Goal: Check status: Check status

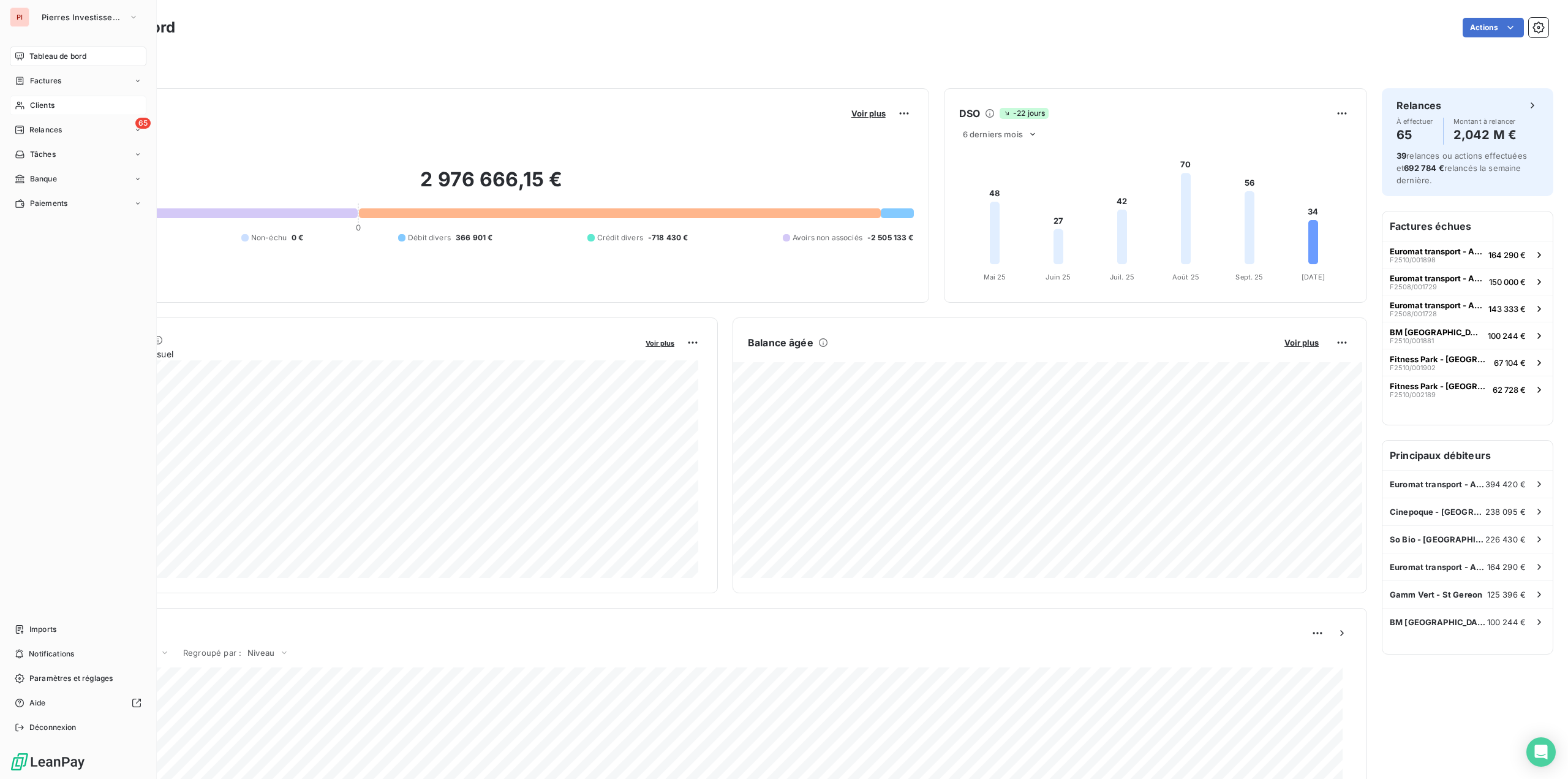
click at [59, 101] on div "Clients" at bounding box center [78, 105] width 137 height 19
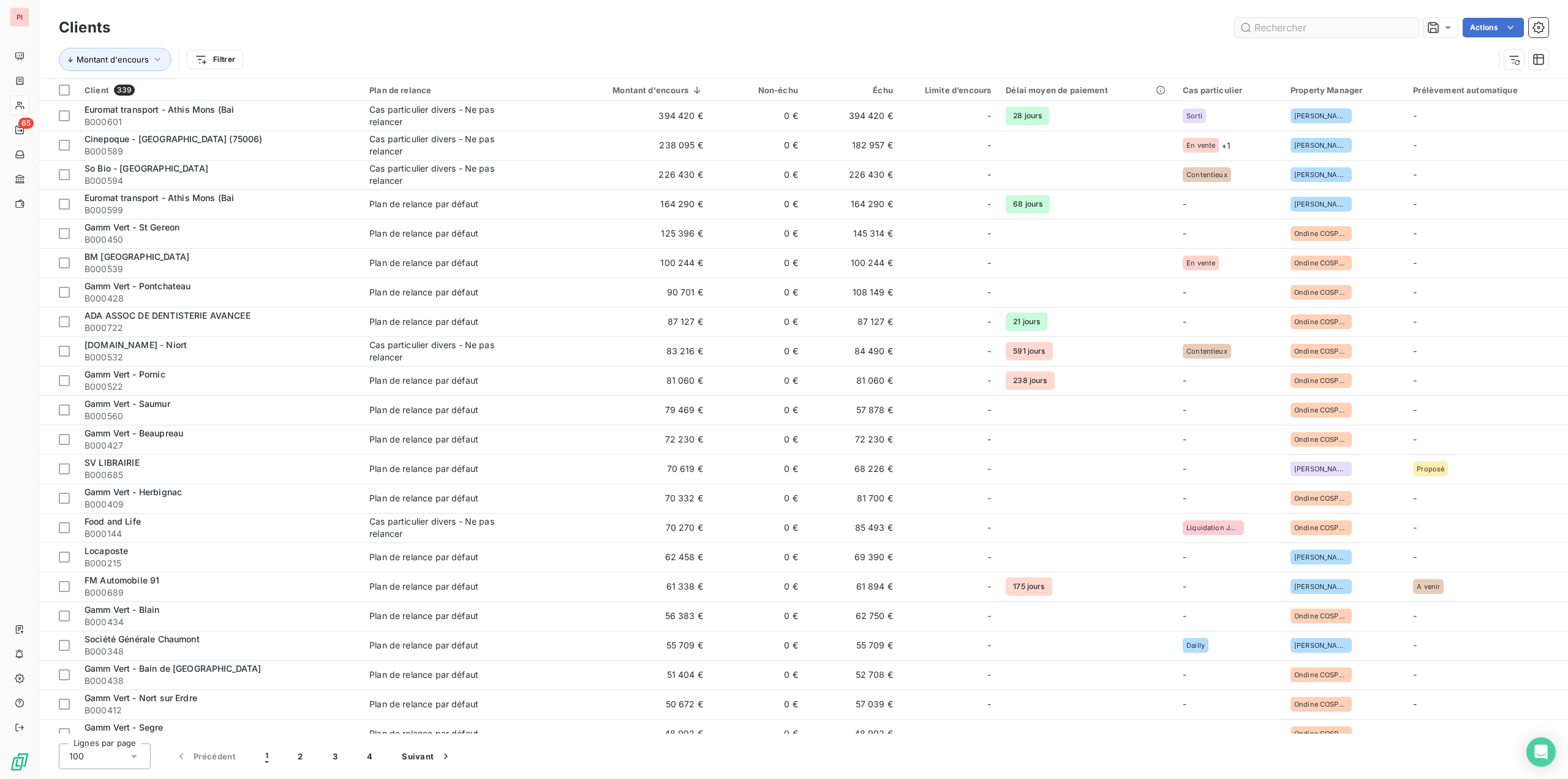
click at [1271, 34] on input "text" at bounding box center [1326, 27] width 183 height 19
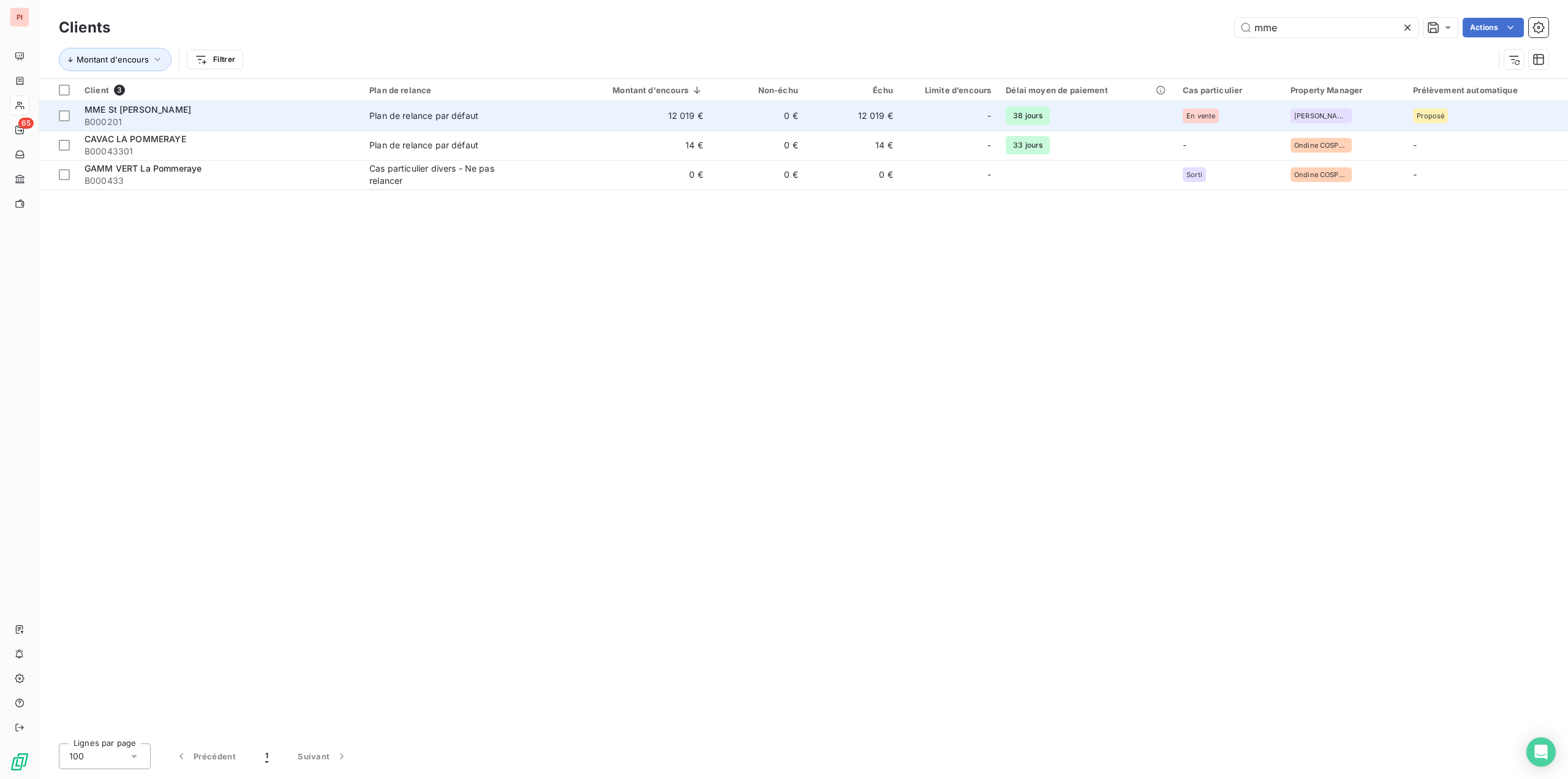
type input "mme"
click at [469, 119] on div "Plan de relance par défaut" at bounding box center [424, 116] width 109 height 12
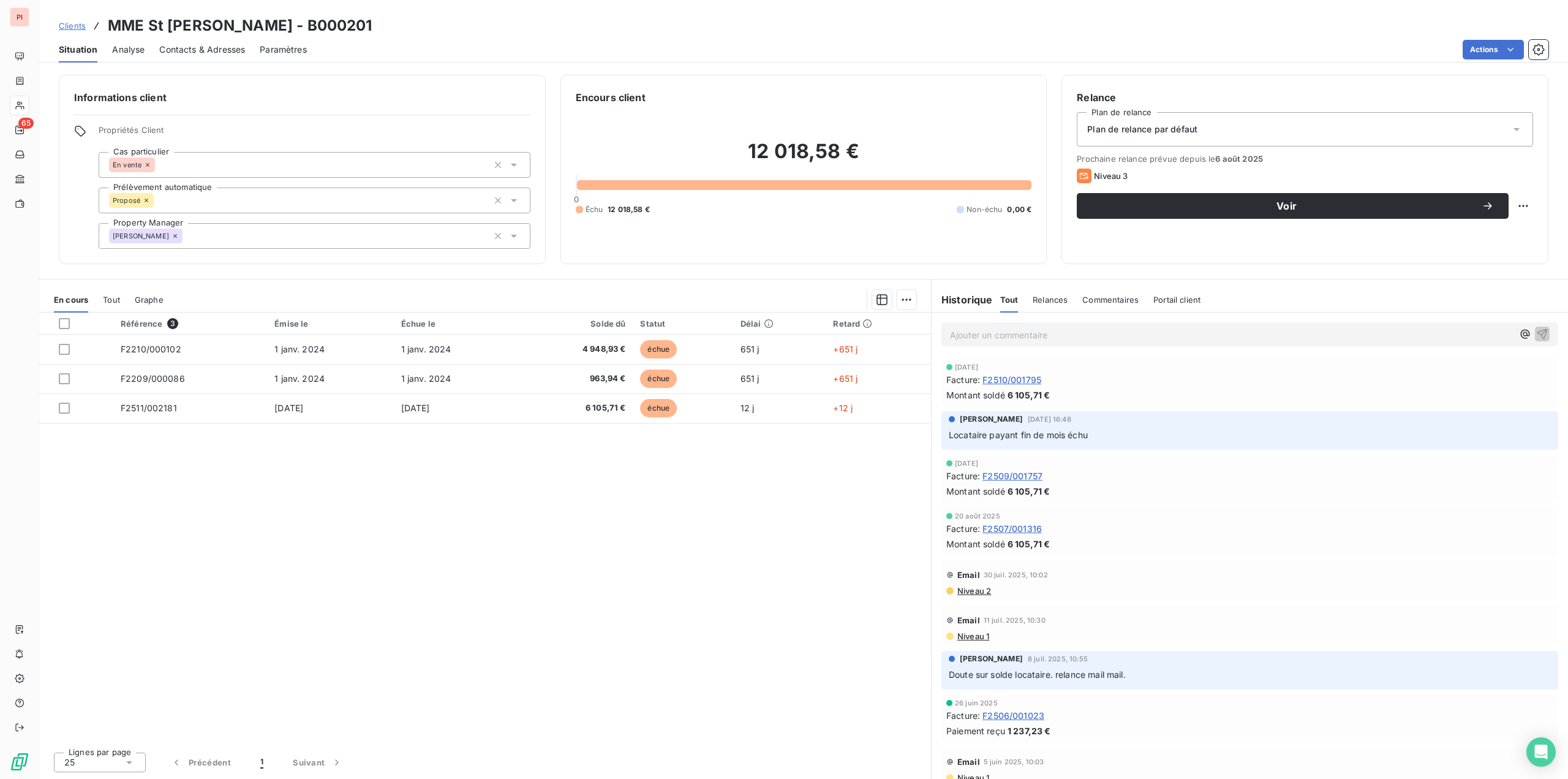
click at [220, 46] on span "Contacts & Adresses" at bounding box center [202, 50] width 86 height 12
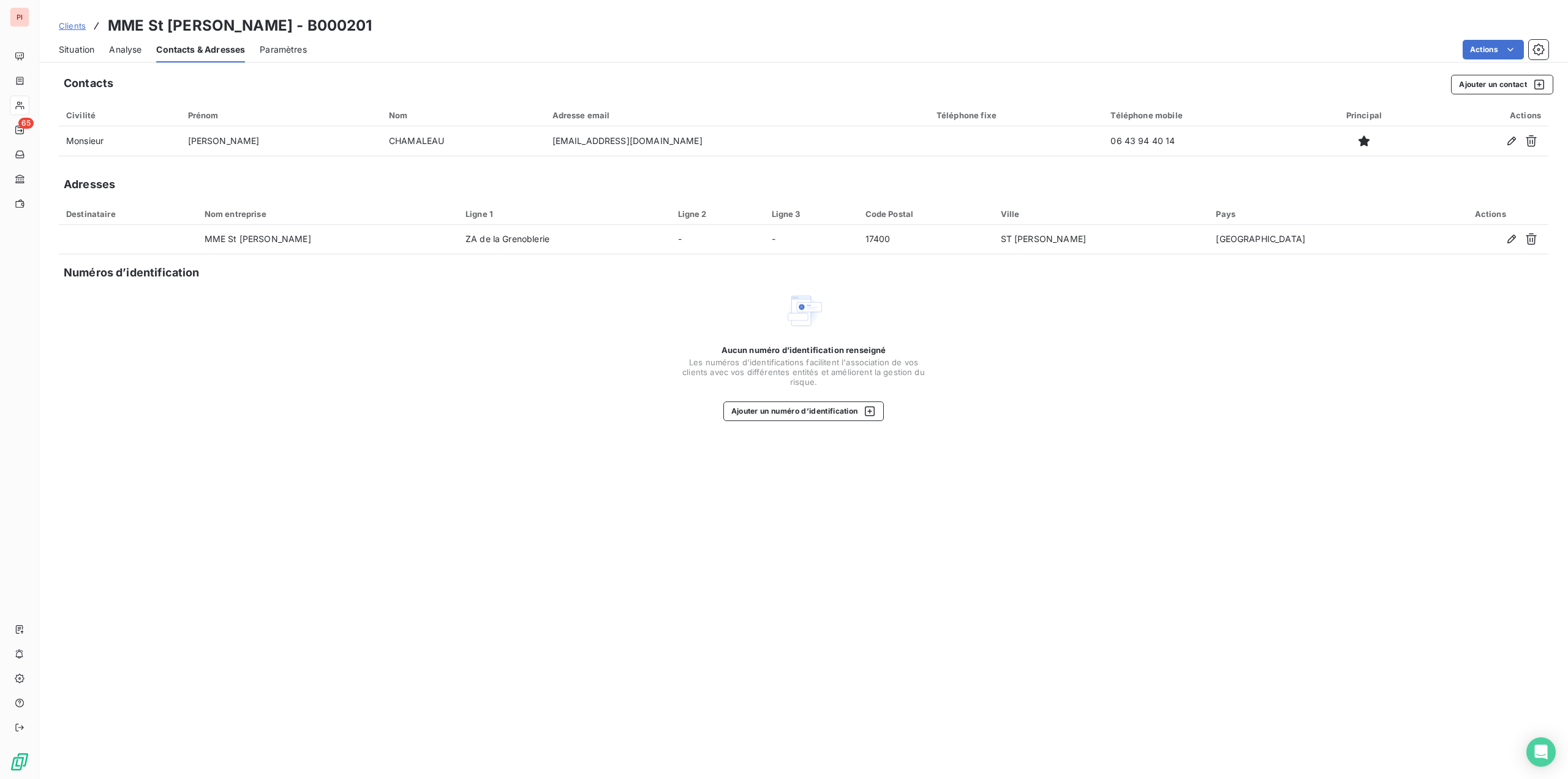
click at [85, 48] on span "Situation" at bounding box center [76, 50] width 35 height 12
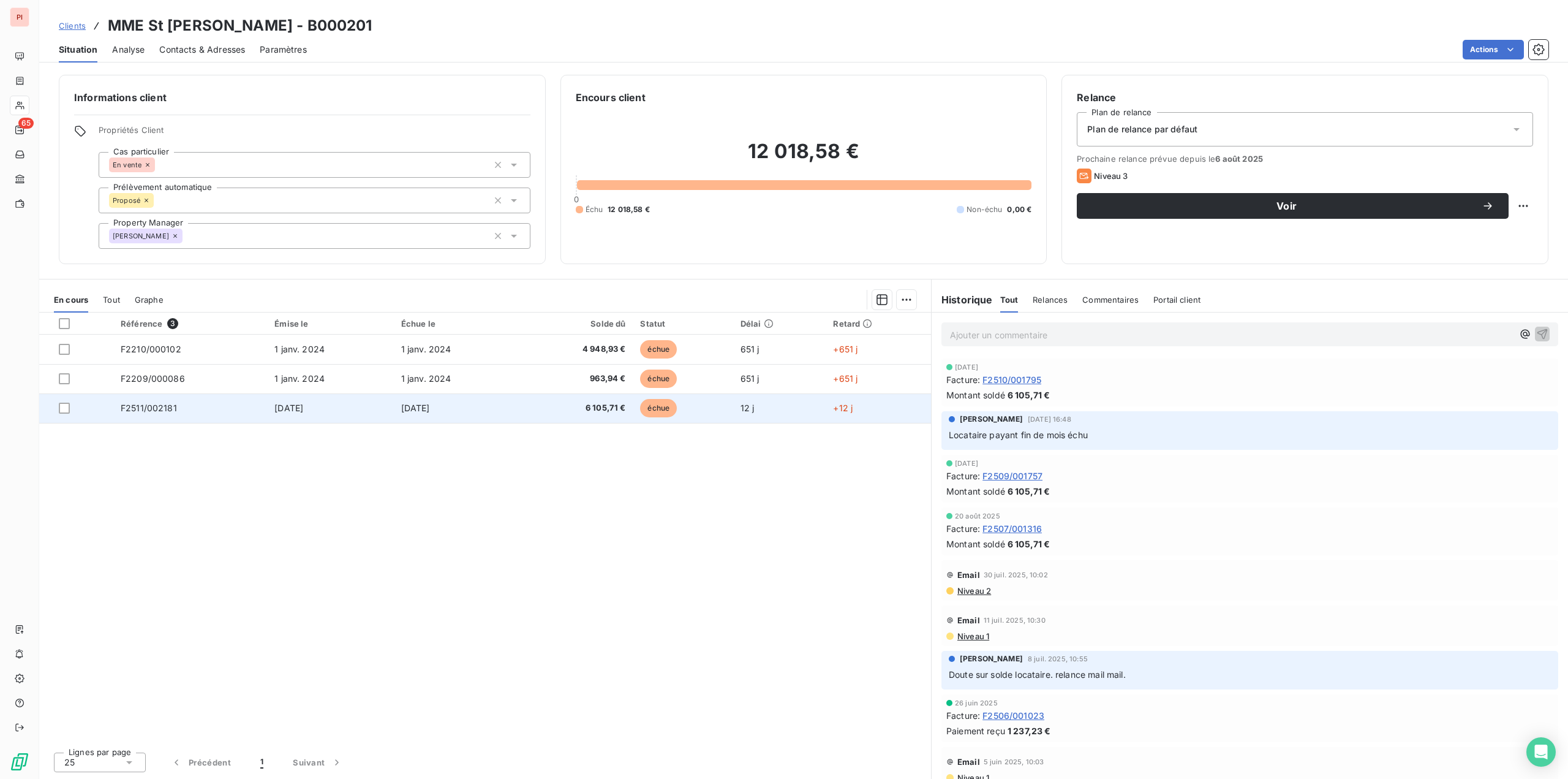
click at [406, 418] on td "[DATE]" at bounding box center [457, 408] width 126 height 29
click at [447, 419] on td "[DATE]" at bounding box center [457, 408] width 126 height 29
click at [534, 401] on td "6 105,71 €" at bounding box center [576, 408] width 112 height 29
